Goal: Information Seeking & Learning: Understand process/instructions

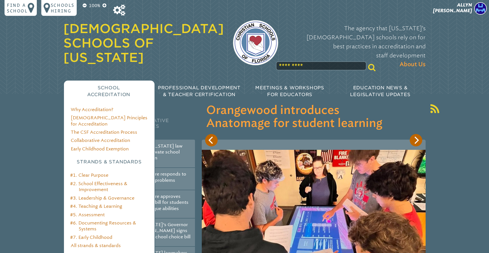
click at [112, 85] on span "School Accreditation" at bounding box center [108, 91] width 43 height 12
click at [107, 220] on link "#6. Documenting Resources & Systems" at bounding box center [103, 225] width 66 height 11
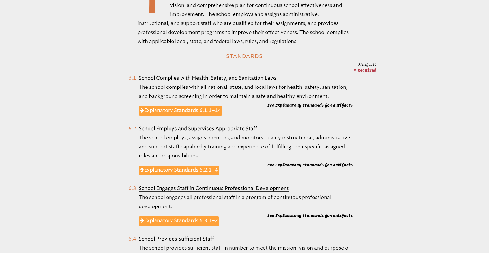
scroll to position [247, 0]
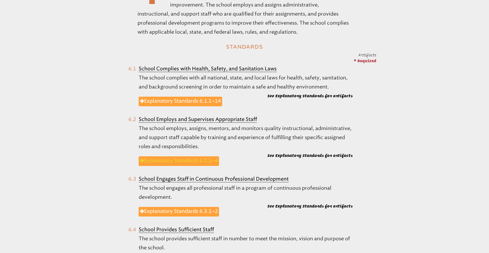
click at [186, 160] on link "Explanatory Standards 6.2.1–4" at bounding box center [179, 161] width 80 height 10
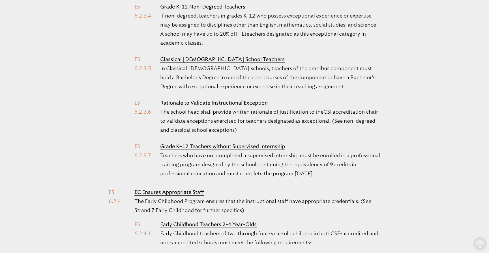
scroll to position [1298, 0]
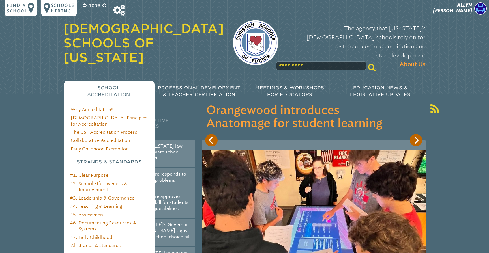
click at [100, 85] on span "School Accreditation" at bounding box center [108, 91] width 43 height 12
click at [100, 220] on link "#6. Documenting Resources & Systems" at bounding box center [103, 225] width 66 height 11
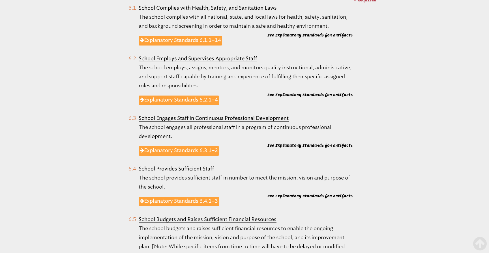
scroll to position [288, 0]
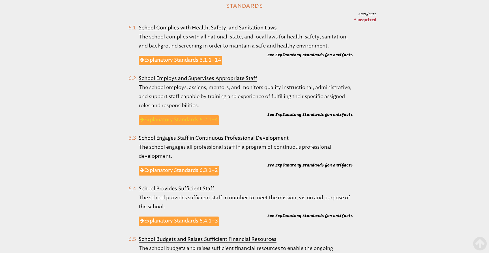
click at [184, 119] on link "Explanatory Standards 6.2.1–4" at bounding box center [179, 120] width 80 height 10
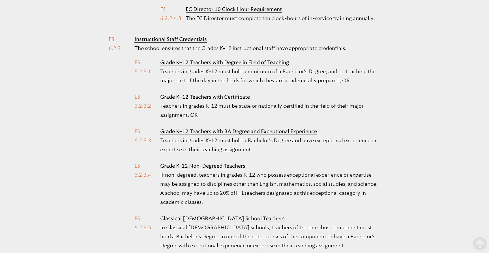
scroll to position [1147, 0]
